Goal: Information Seeking & Learning: Learn about a topic

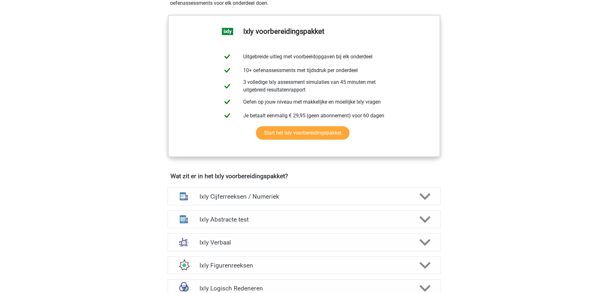
scroll to position [255, 0]
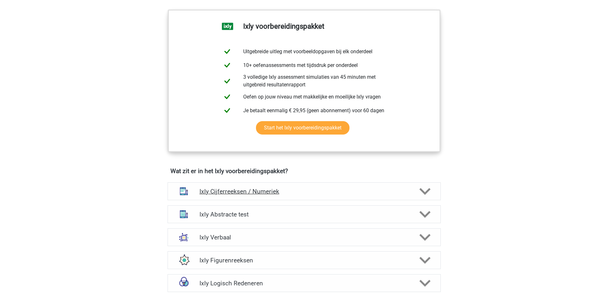
click at [372, 197] on div "Ixly Cijferreeksen / Numeriek" at bounding box center [304, 192] width 273 height 18
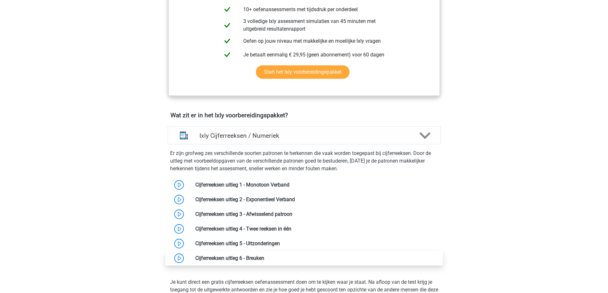
scroll to position [383, 0]
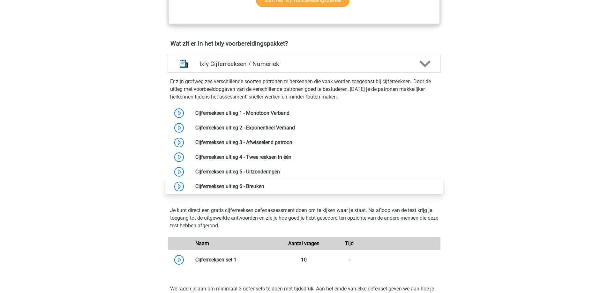
click at [264, 188] on link at bounding box center [264, 187] width 0 height 6
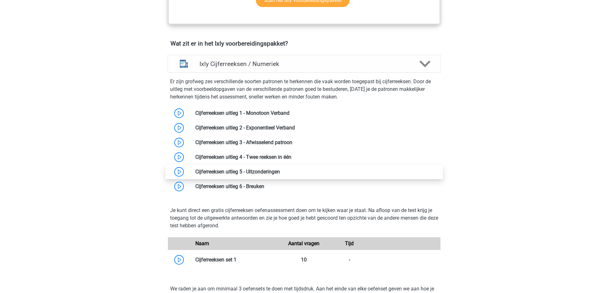
click at [280, 175] on link at bounding box center [280, 172] width 0 height 6
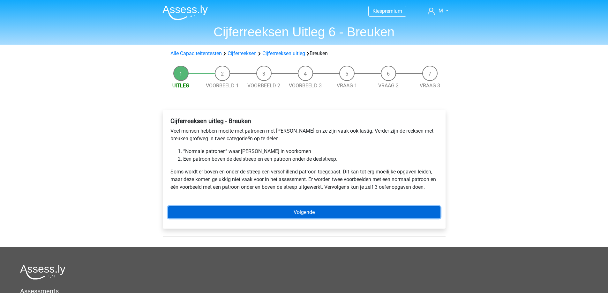
click at [311, 214] on link "Volgende" at bounding box center [304, 213] width 273 height 12
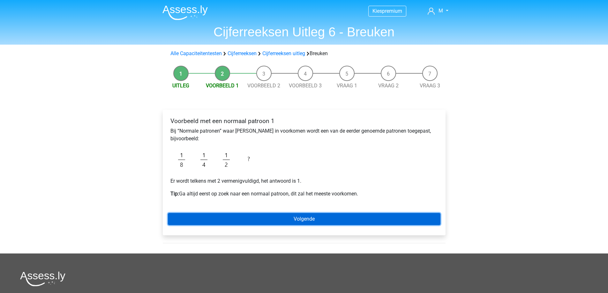
click at [307, 219] on link "Volgende" at bounding box center [304, 219] width 273 height 12
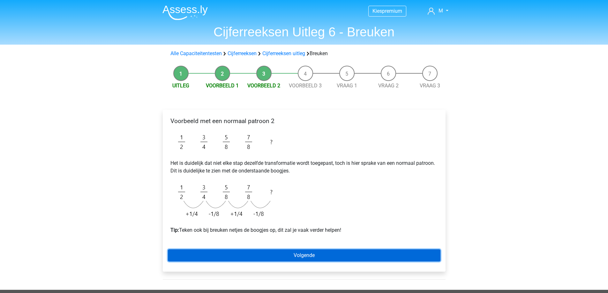
click at [311, 257] on link "Volgende" at bounding box center [304, 256] width 273 height 12
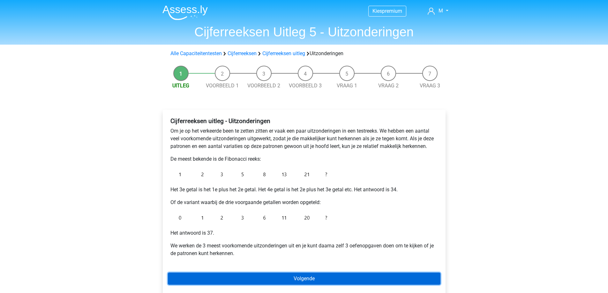
click at [304, 275] on link "Volgende" at bounding box center [304, 279] width 273 height 12
